Goal: Transaction & Acquisition: Purchase product/service

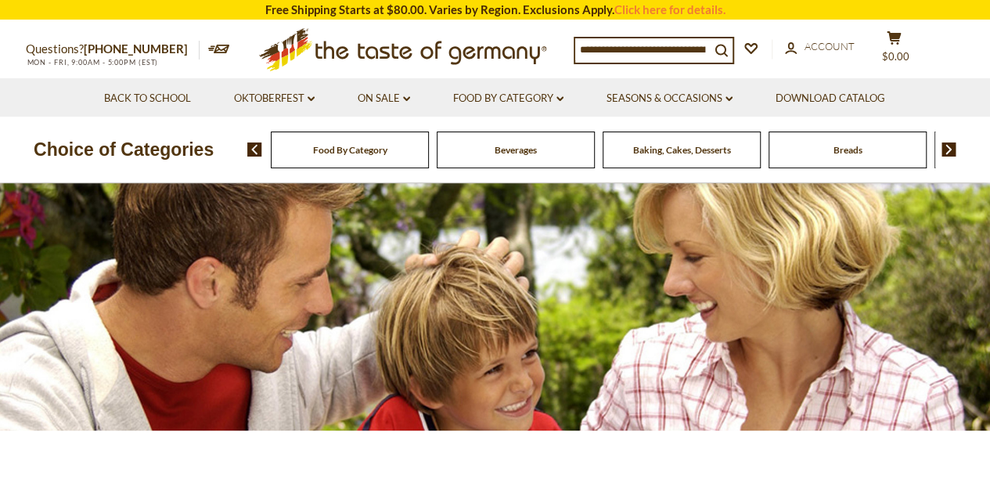
click at [616, 52] on input at bounding box center [642, 49] width 135 height 22
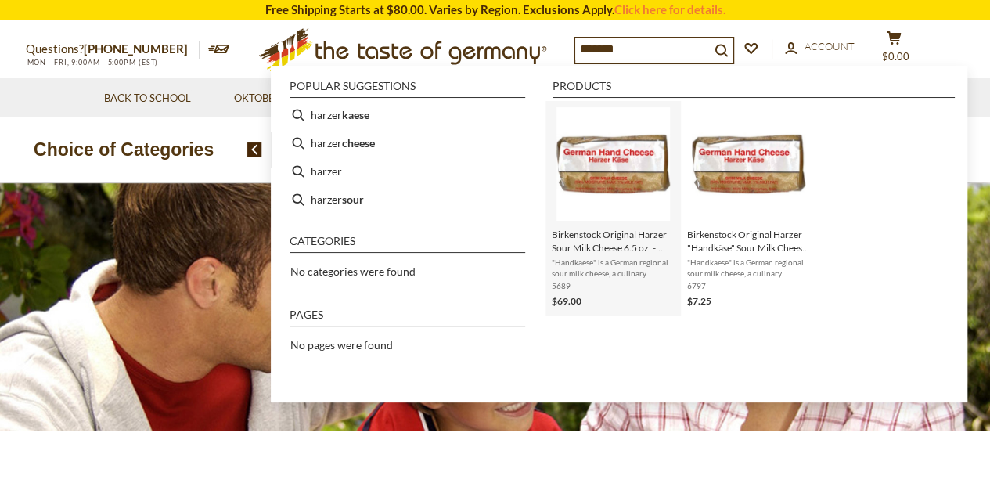
type input "******"
click at [617, 269] on span ""Handkaese" is a German regional sour milk cheese, a culinary specialty from th…" at bounding box center [613, 268] width 123 height 22
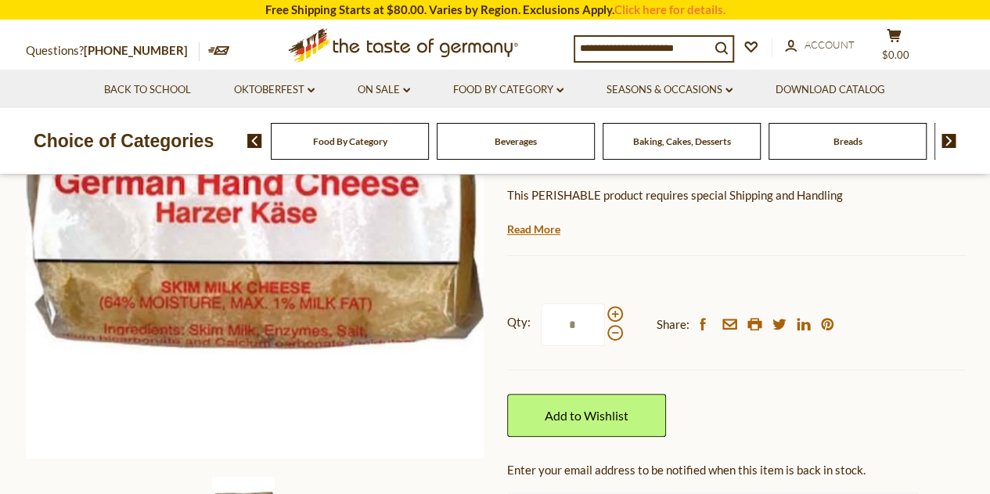
scroll to position [299, 0]
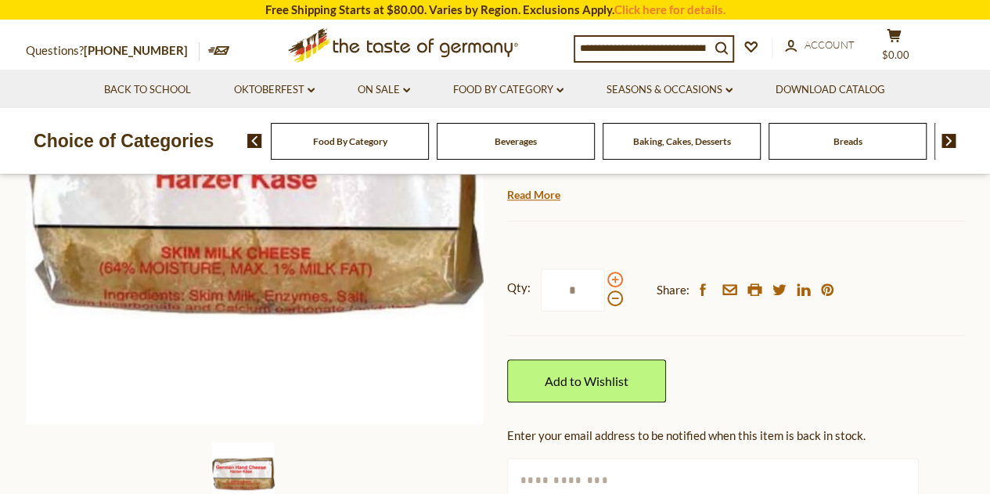
click at [612, 280] on span at bounding box center [616, 280] width 16 height 16
click at [605, 280] on input "*" at bounding box center [573, 290] width 64 height 43
click at [615, 297] on span at bounding box center [616, 298] width 16 height 16
click at [605, 297] on input "*" at bounding box center [573, 290] width 64 height 43
drag, startPoint x: 581, startPoint y: 289, endPoint x: 552, endPoint y: 289, distance: 29.0
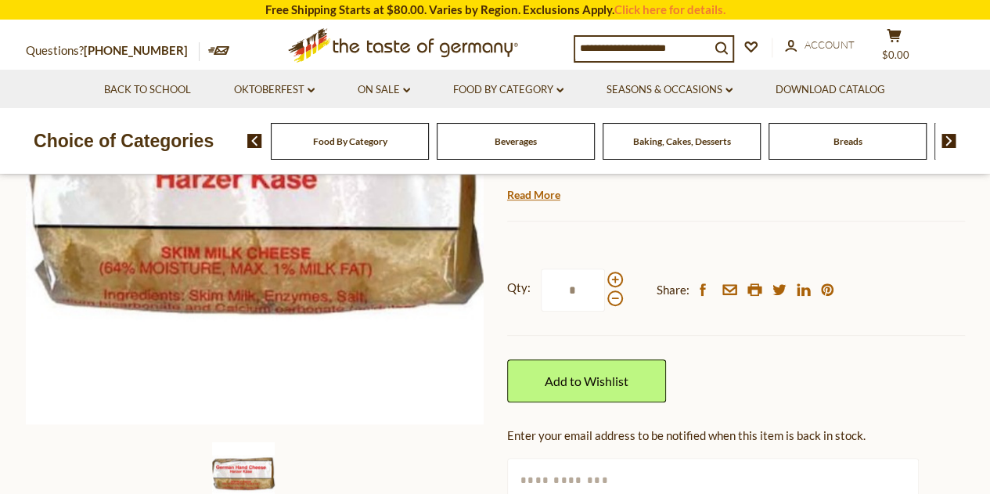
click at [552, 289] on input "*" at bounding box center [573, 290] width 64 height 43
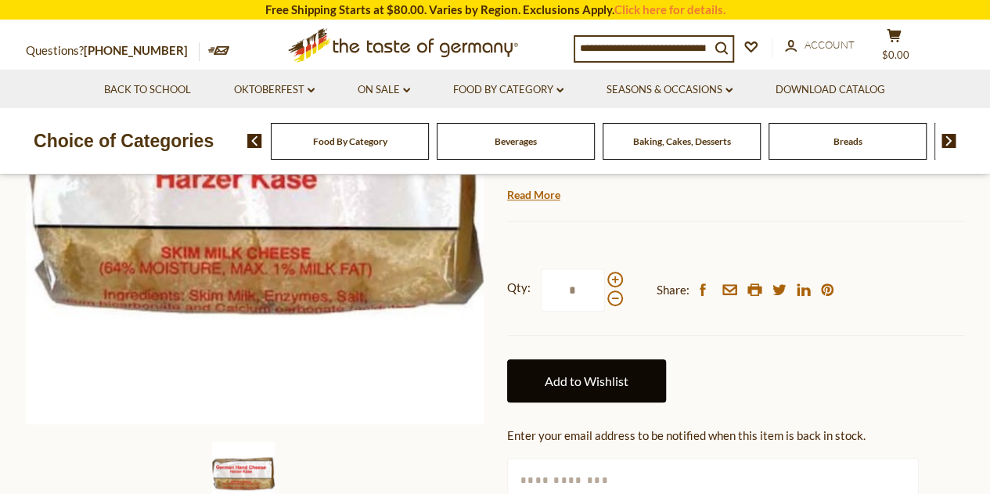
type input "*"
click at [532, 384] on link "Add to Wishlist" at bounding box center [586, 380] width 159 height 43
